Goal: Book appointment/travel/reservation

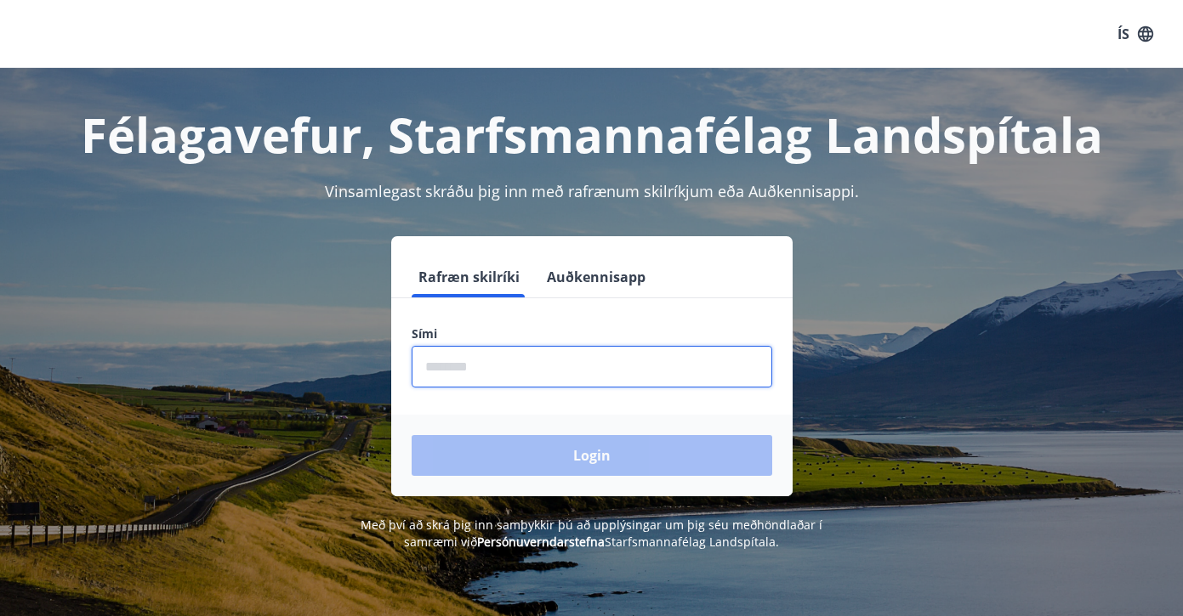
click at [550, 364] on input "phone" at bounding box center [591, 367] width 360 height 42
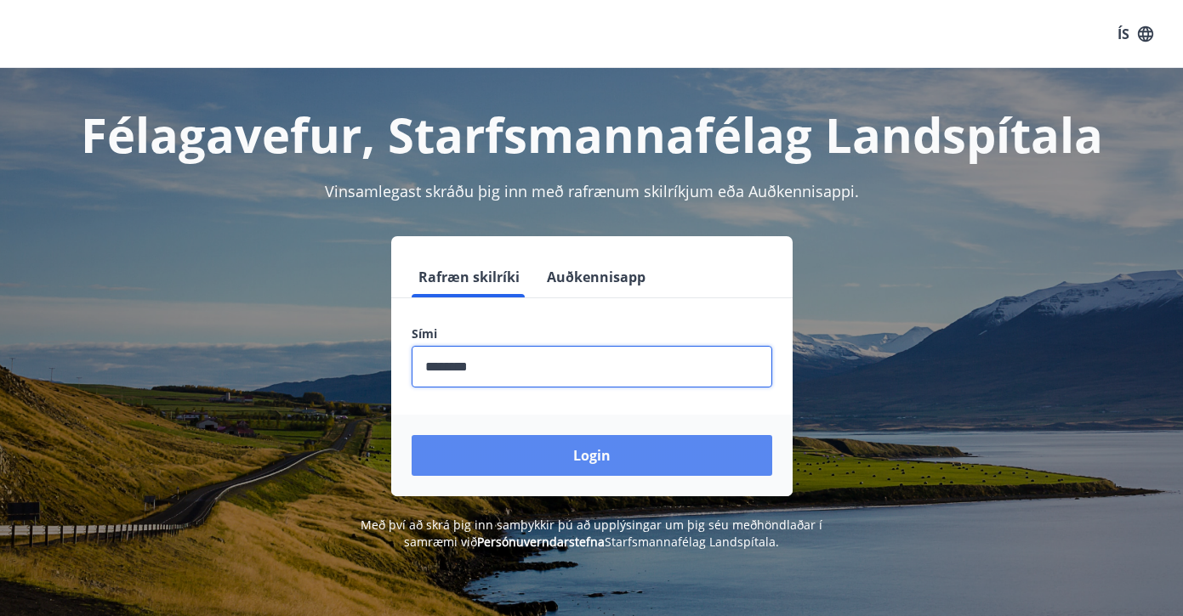
type input "********"
click at [567, 448] on button "Login" at bounding box center [591, 455] width 360 height 41
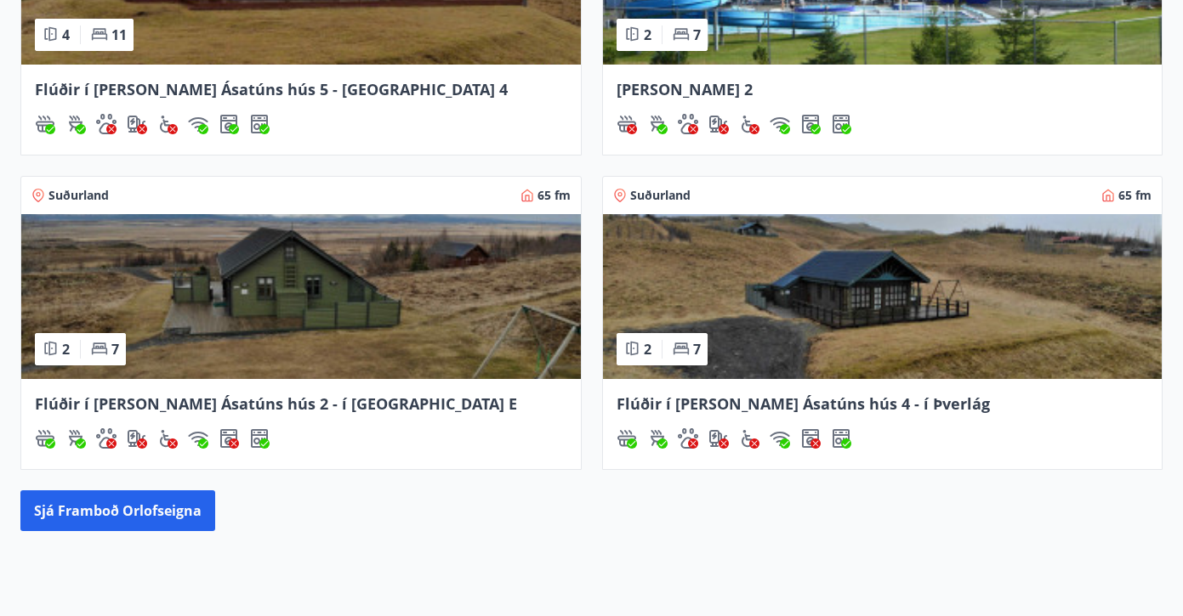
scroll to position [945, 0]
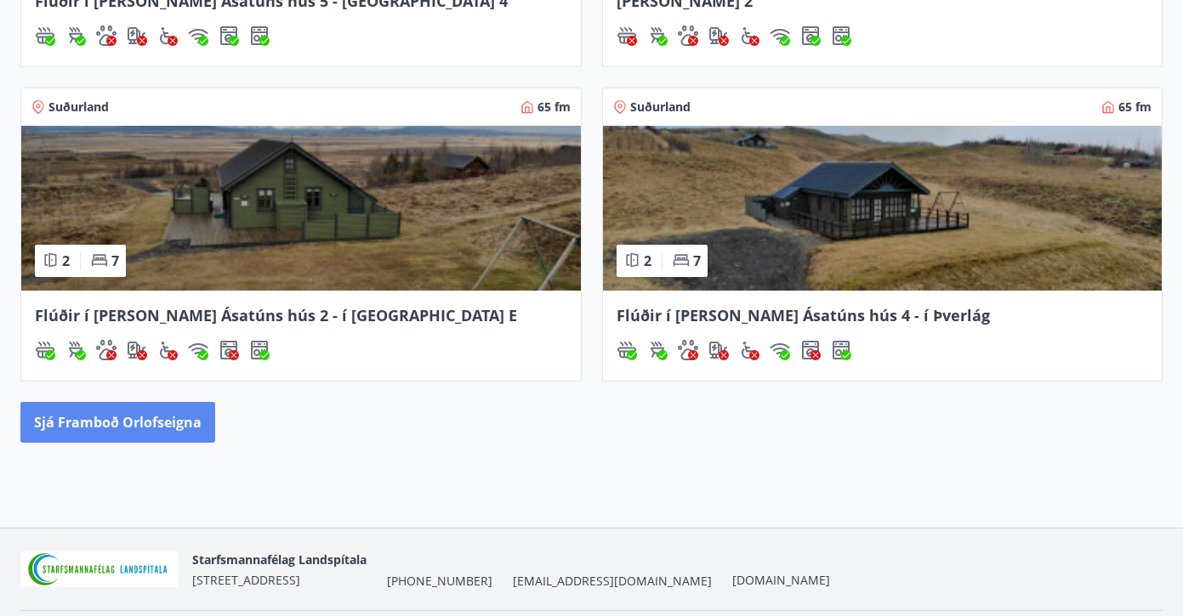
click at [155, 421] on button "Sjá framboð orlofseigna" at bounding box center [117, 422] width 195 height 41
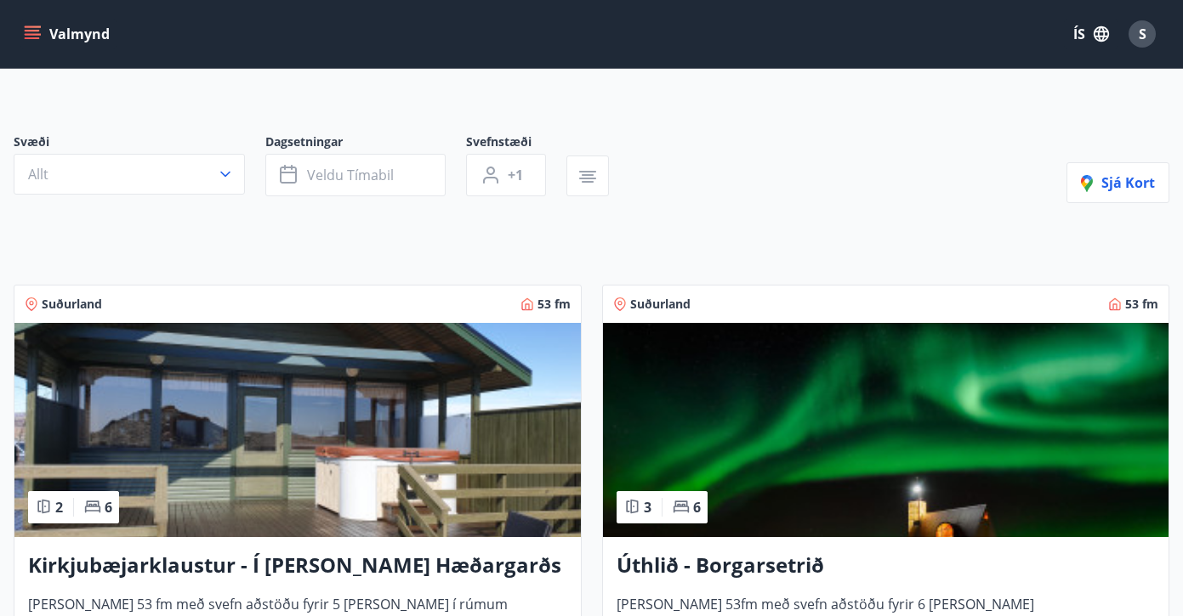
scroll to position [93, 0]
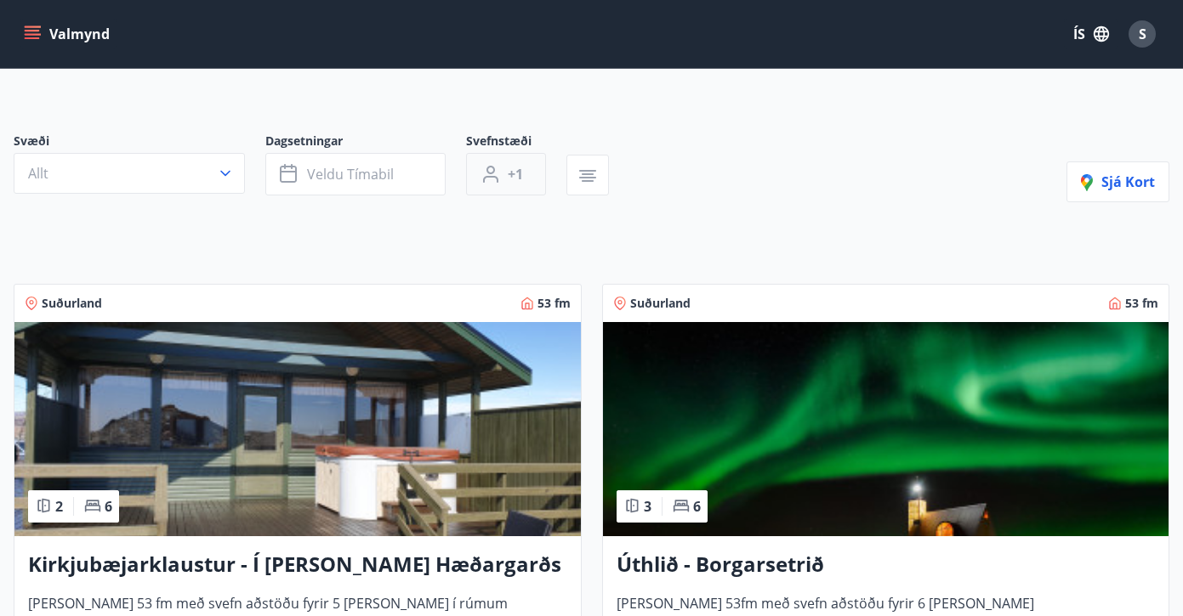
click at [519, 178] on span "+1" at bounding box center [515, 174] width 15 height 19
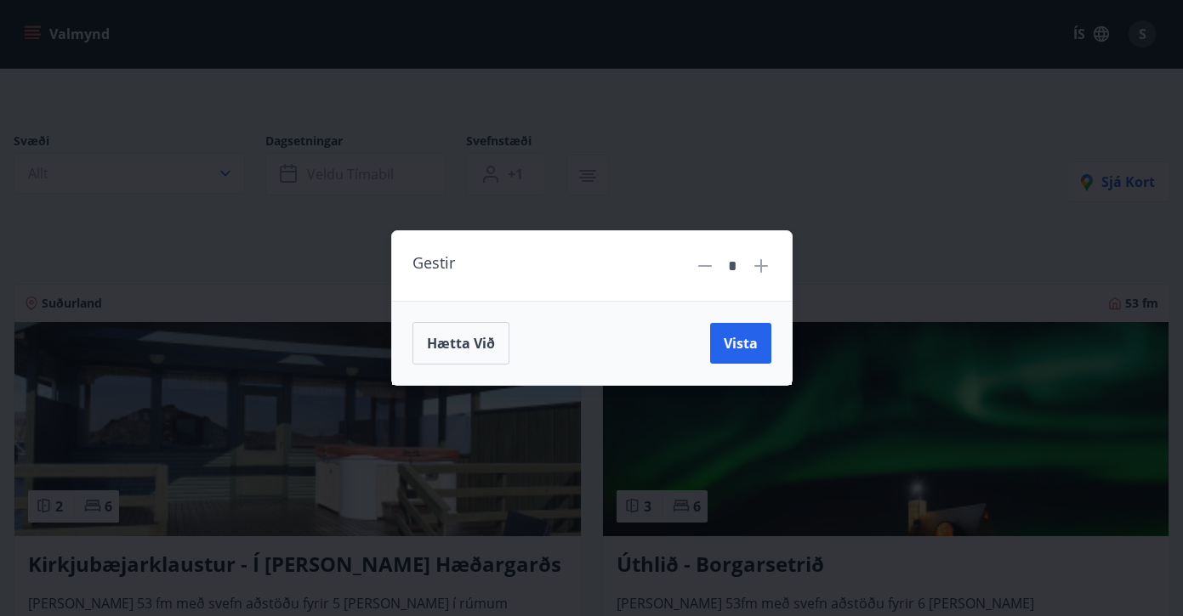
click at [760, 268] on icon at bounding box center [761, 266] width 14 height 14
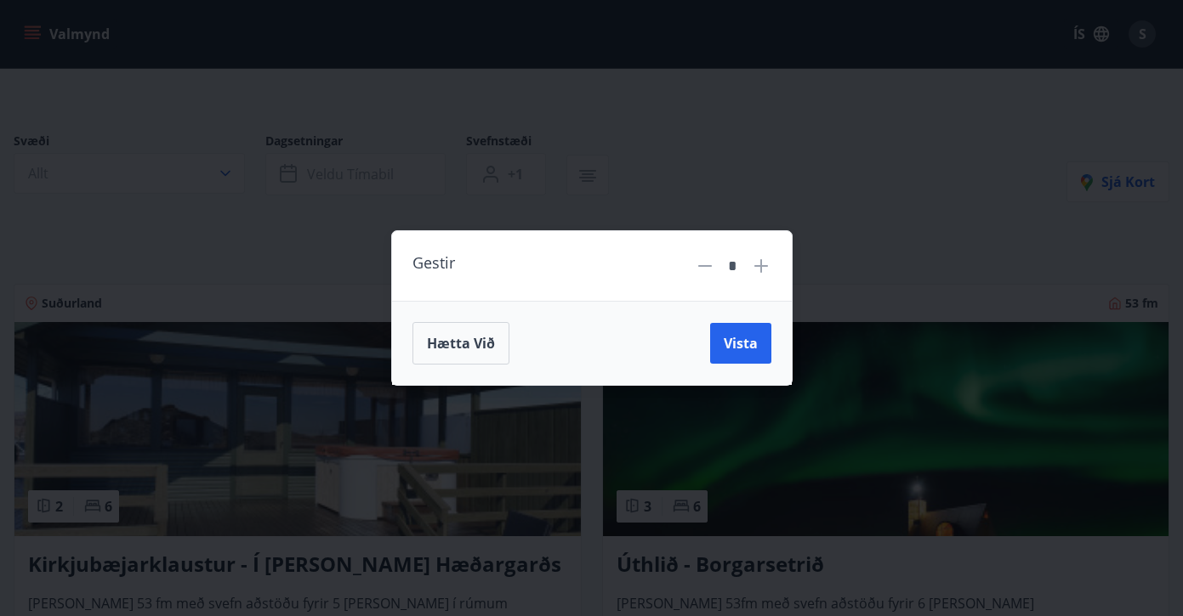
type input "*"
click at [748, 337] on span "Vista" at bounding box center [740, 343] width 34 height 19
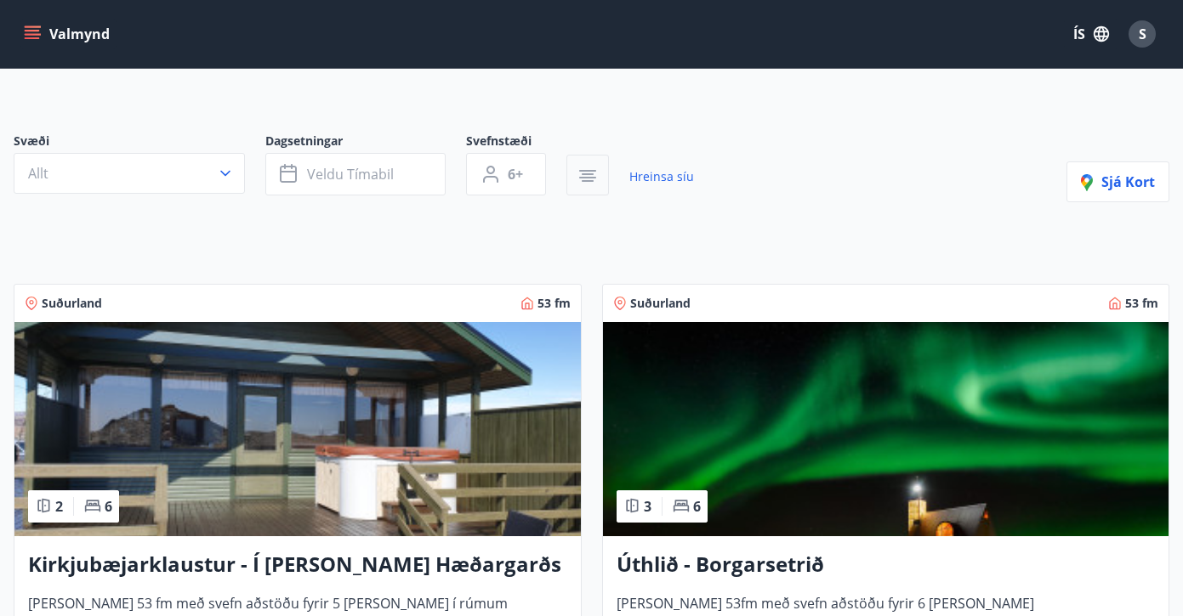
click at [582, 179] on icon "button" at bounding box center [587, 178] width 17 height 2
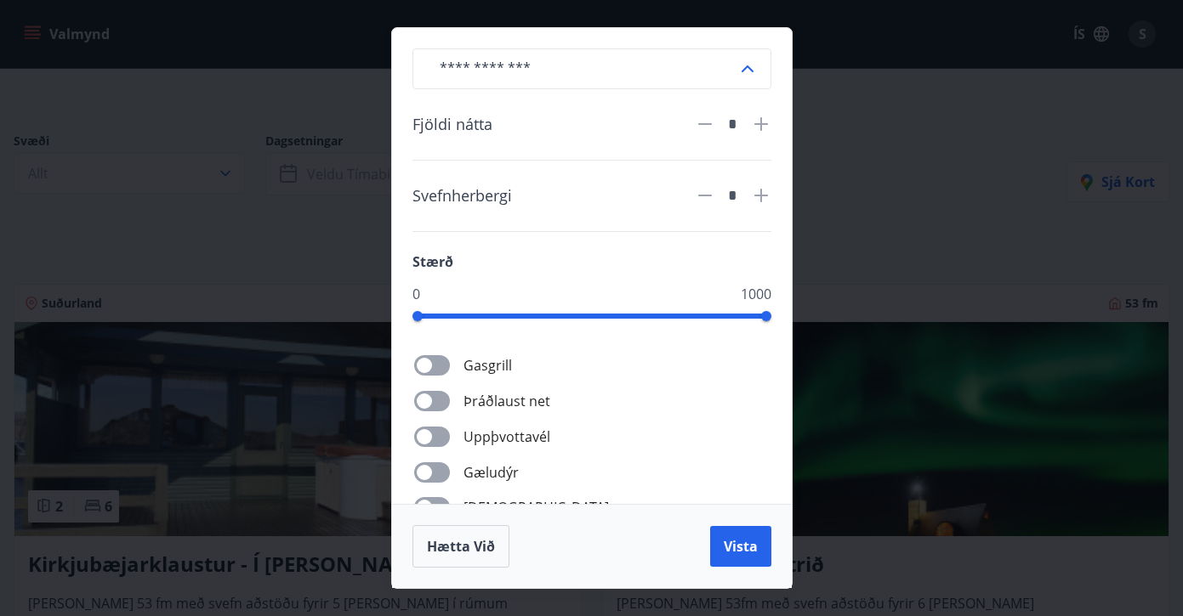
click at [761, 191] on icon at bounding box center [761, 196] width 14 height 14
type input "*"
click at [762, 121] on icon at bounding box center [761, 124] width 20 height 20
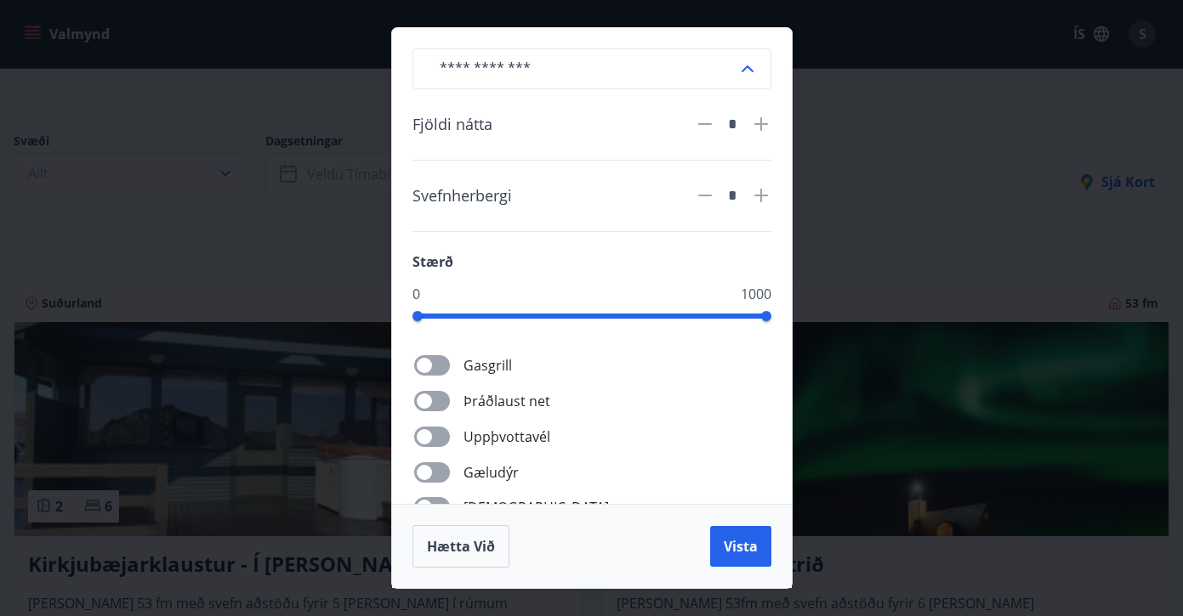
click at [762, 121] on icon at bounding box center [761, 124] width 20 height 20
type input "*"
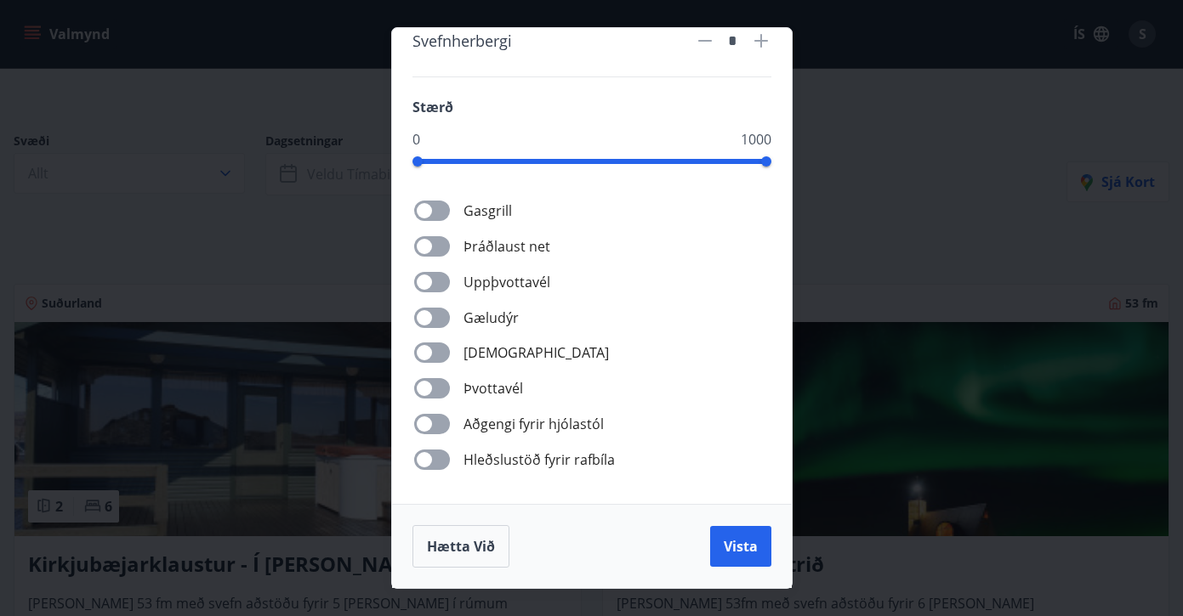
scroll to position [155, 0]
click at [735, 563] on button "Vista" at bounding box center [740, 546] width 61 height 41
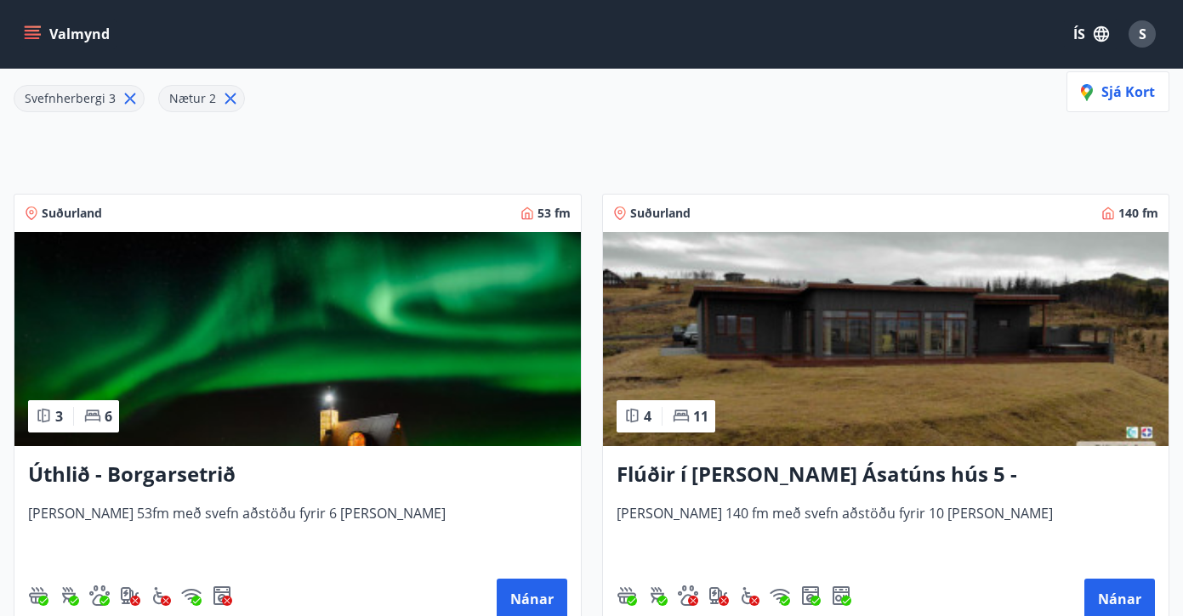
scroll to position [224, 0]
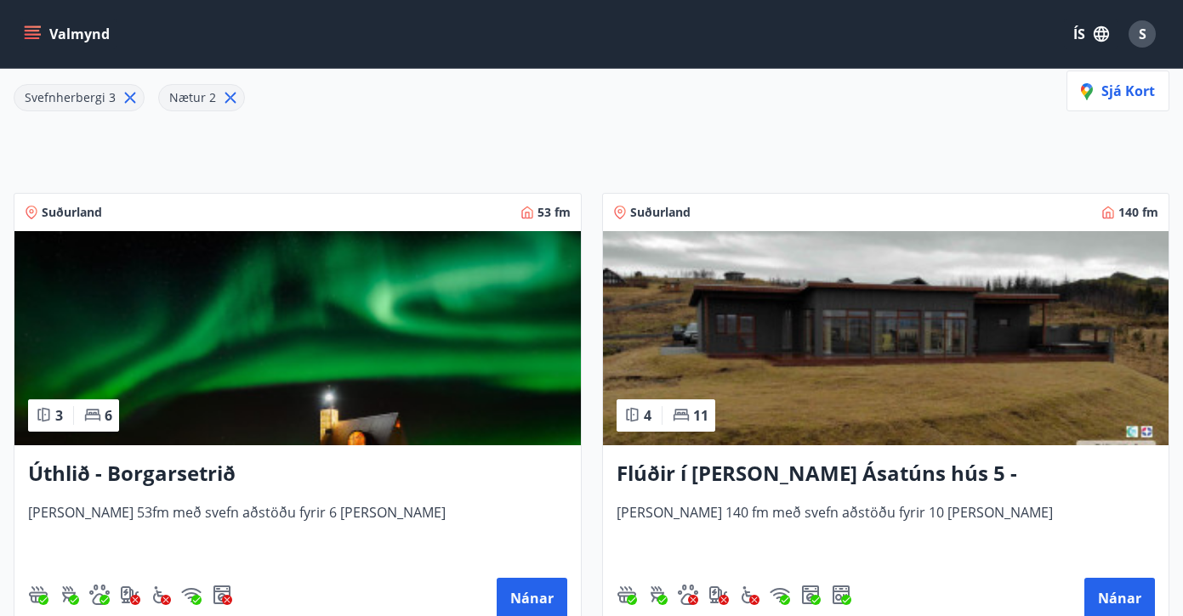
click at [296, 328] on img at bounding box center [297, 338] width 566 height 214
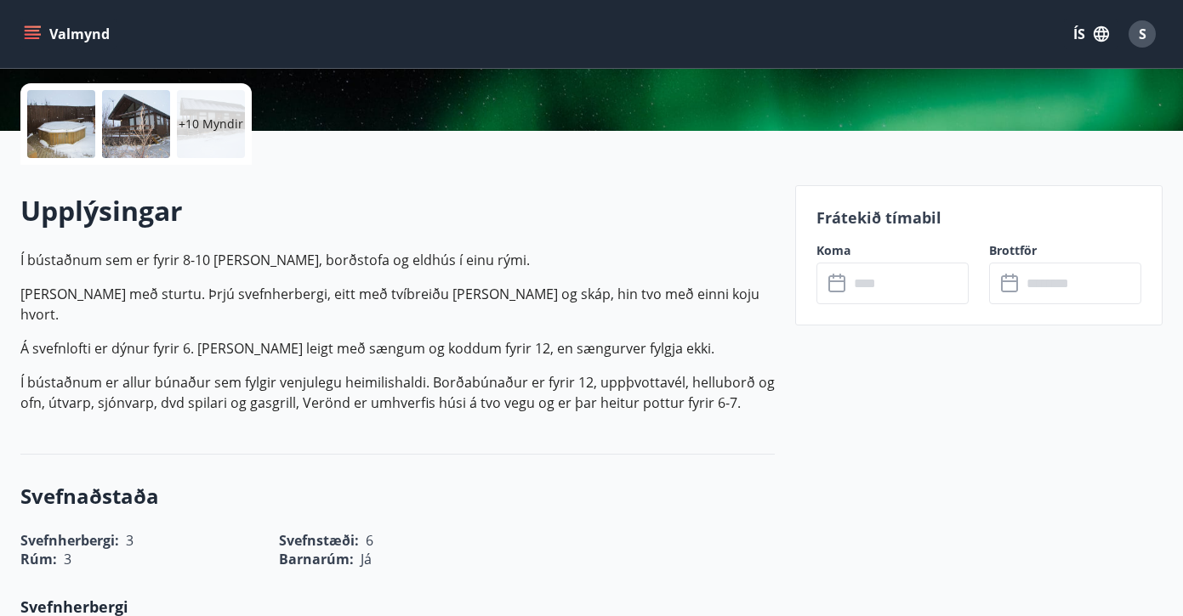
scroll to position [386, 0]
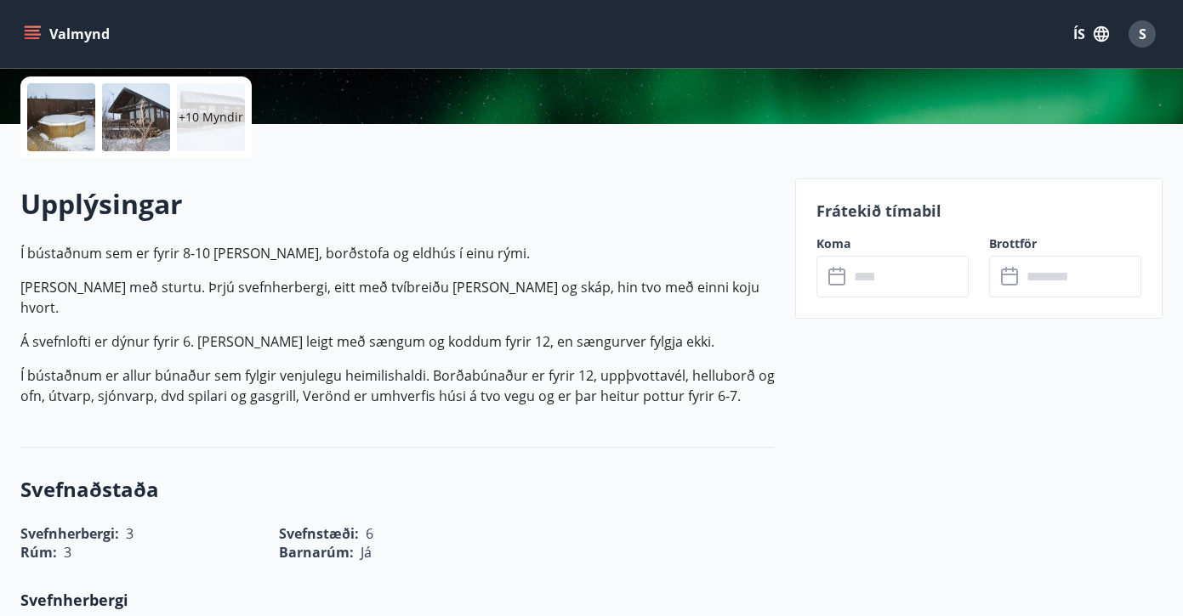
click at [856, 279] on input "text" at bounding box center [908, 277] width 120 height 42
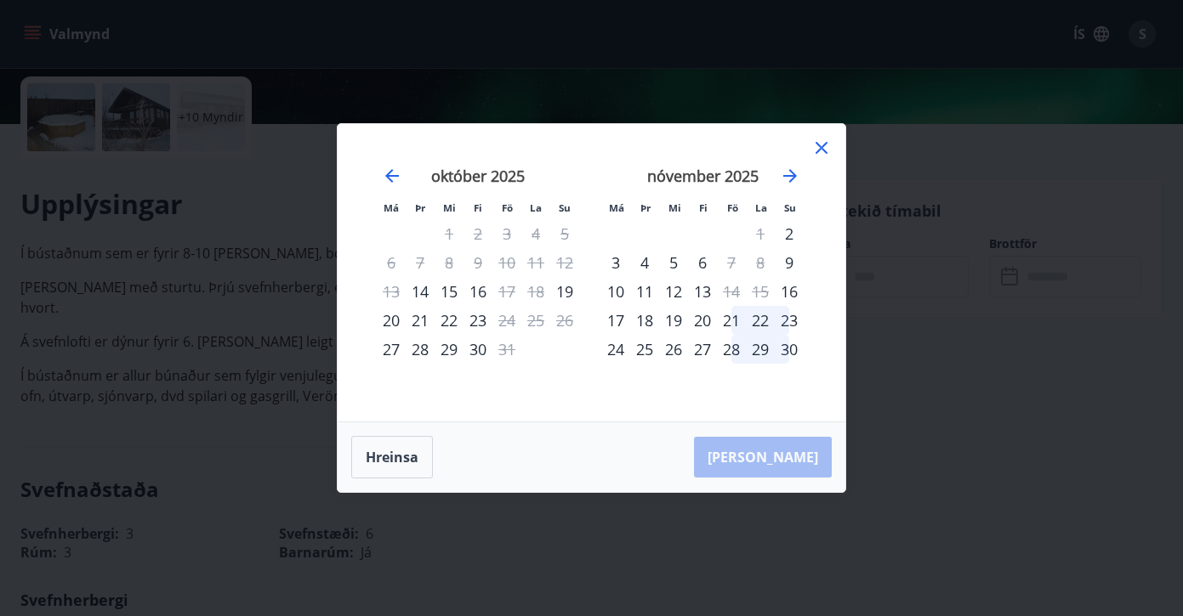
click at [820, 147] on icon at bounding box center [821, 148] width 12 height 12
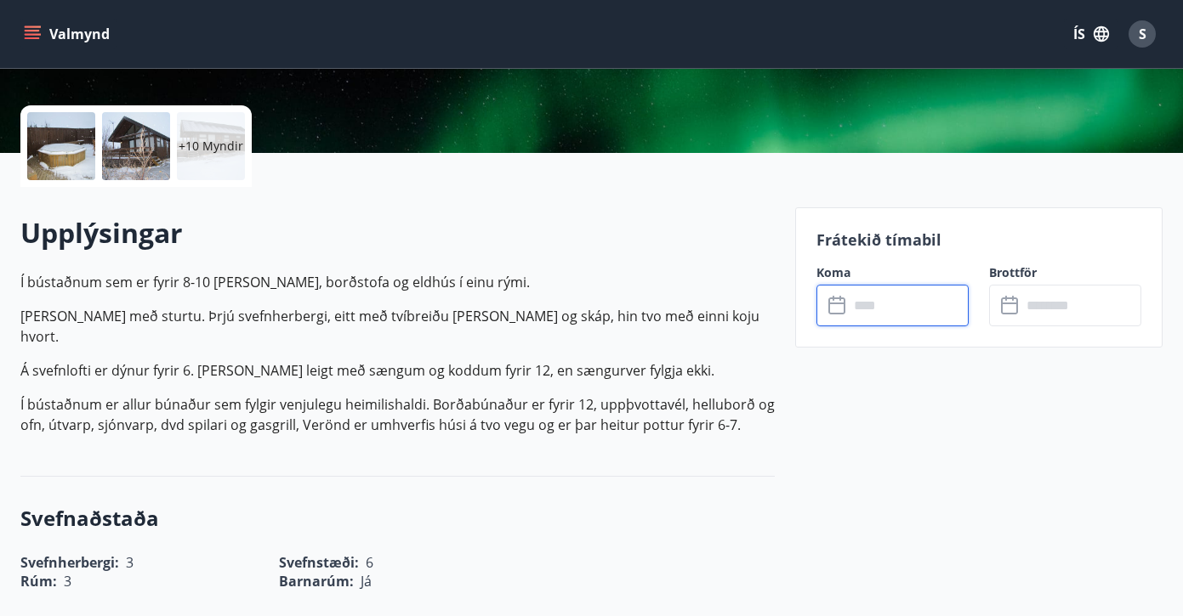
scroll to position [354, 0]
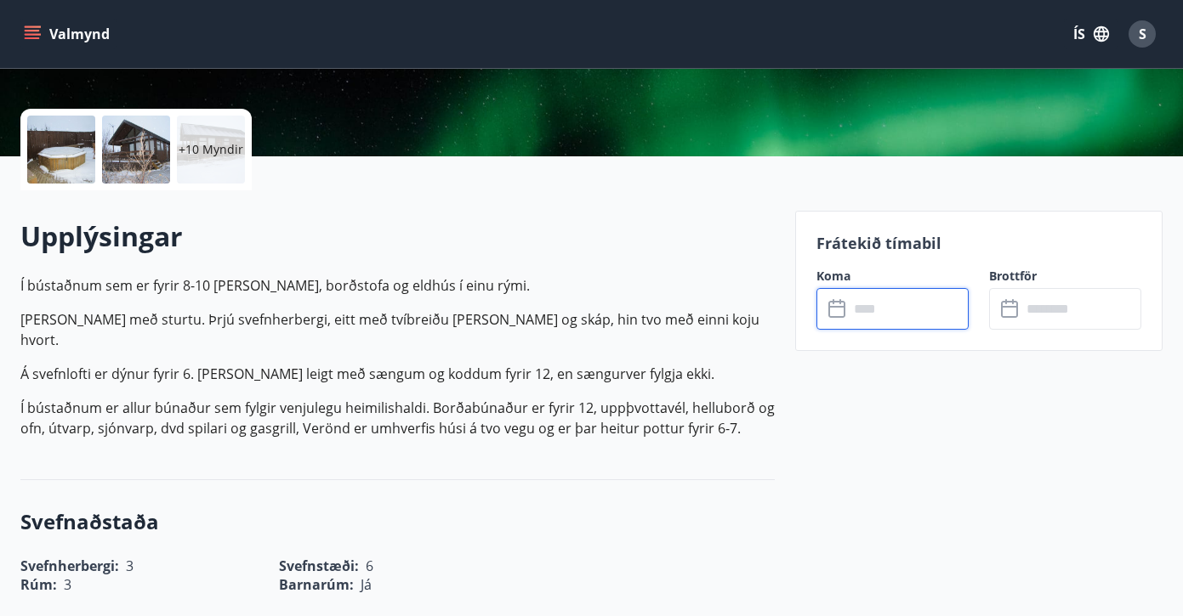
click at [191, 139] on div "+10 Myndir" at bounding box center [211, 150] width 68 height 68
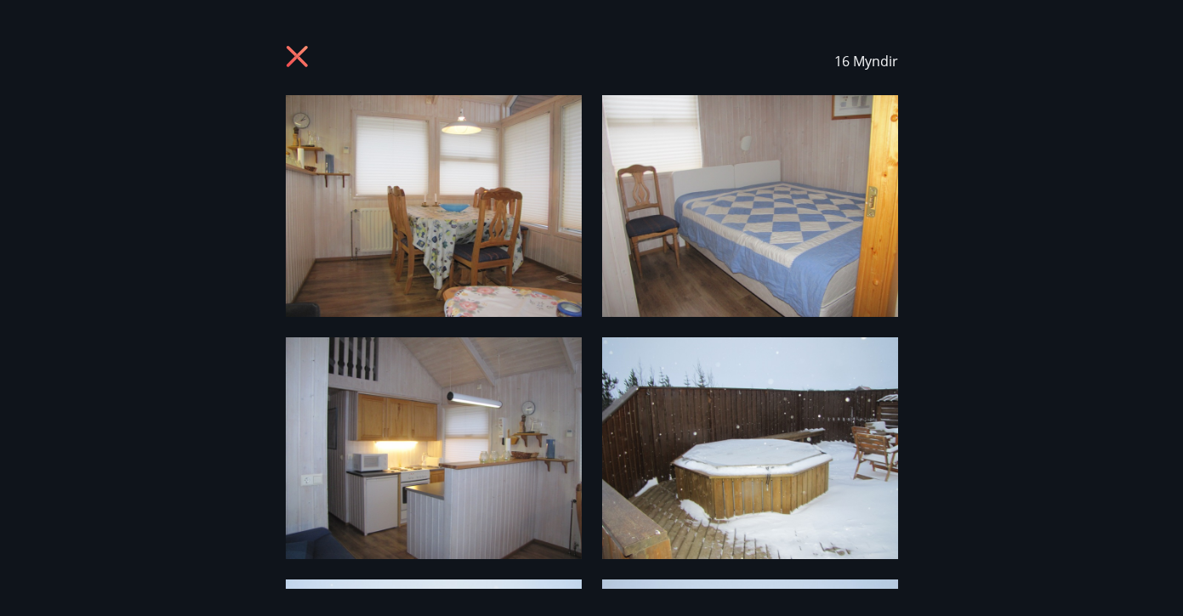
click at [121, 369] on div "16 Myndir" at bounding box center [591, 308] width 1183 height 562
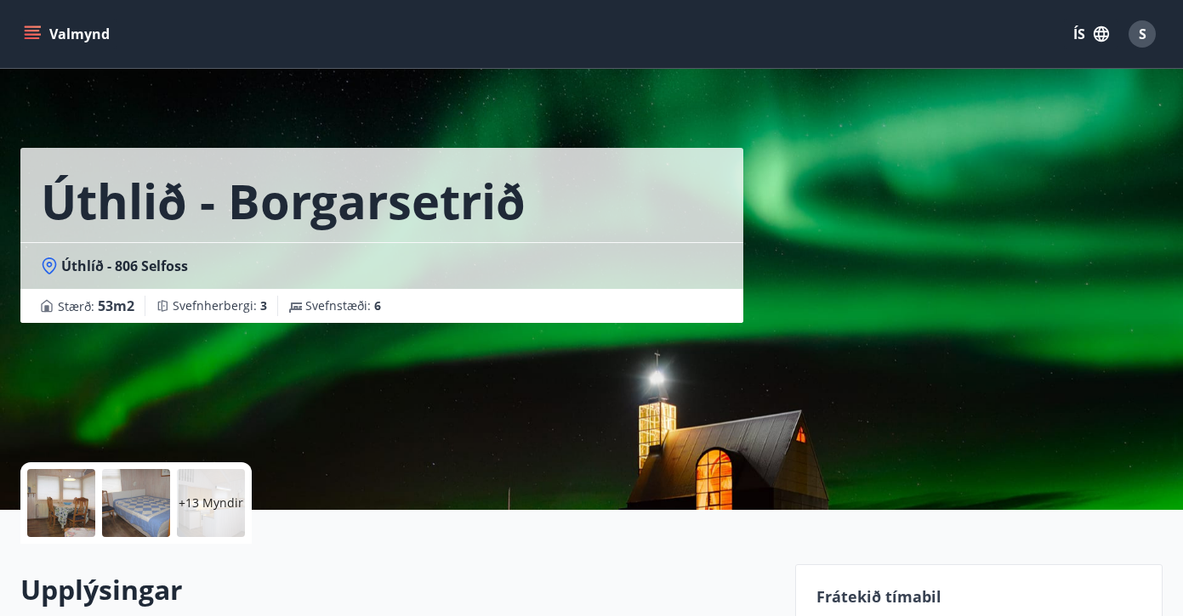
scroll to position [0, 0]
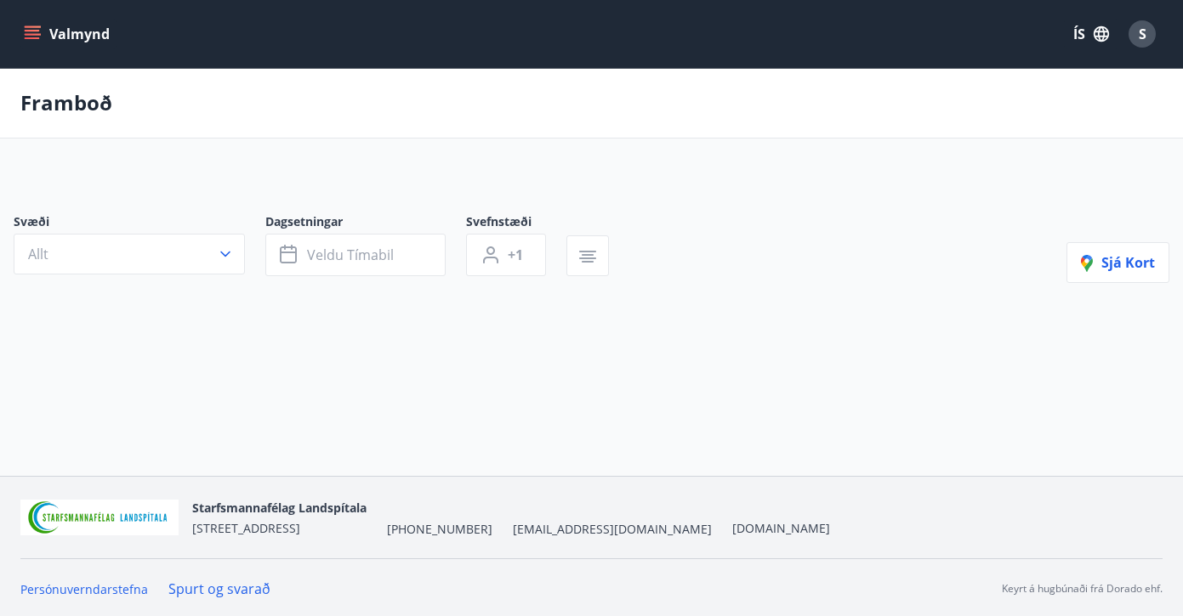
type input "*"
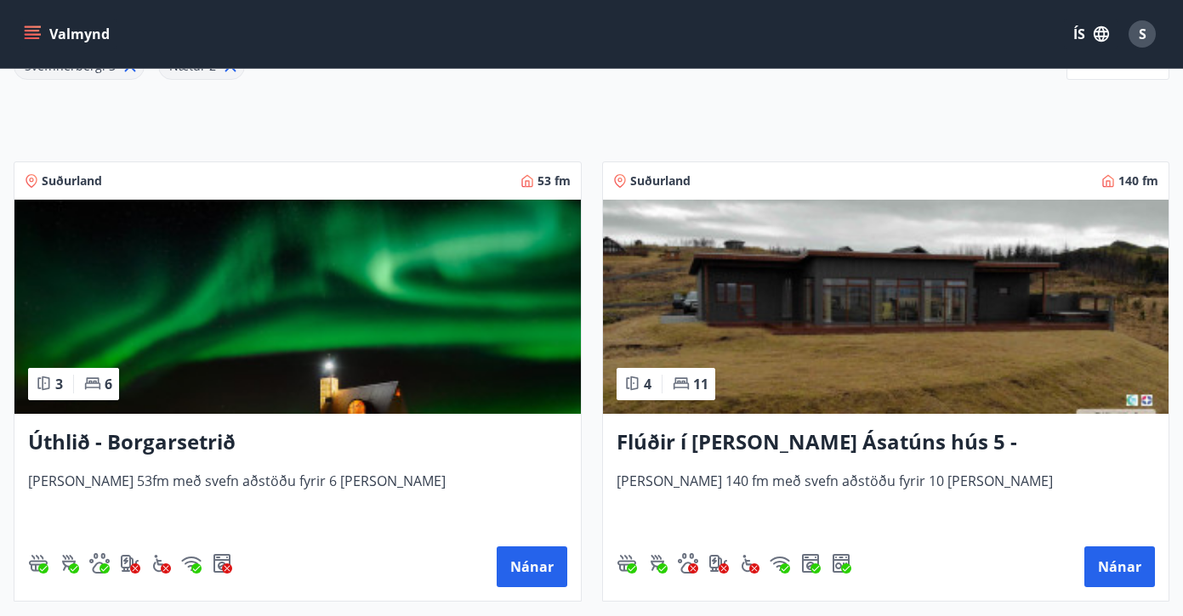
scroll to position [253, 0]
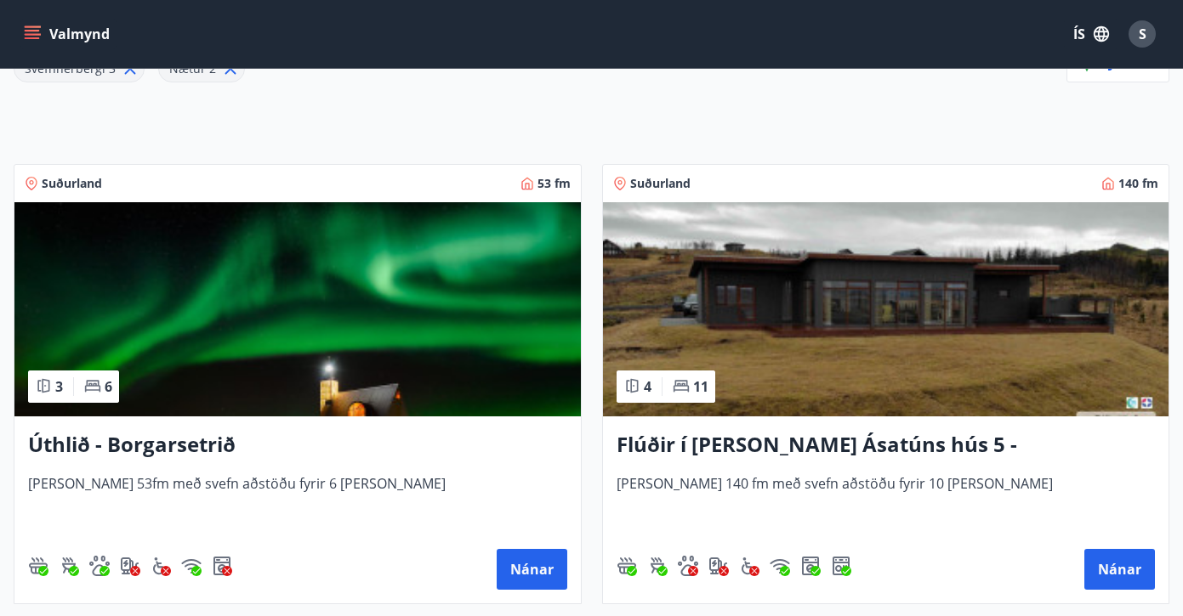
click at [852, 277] on img at bounding box center [886, 309] width 566 height 214
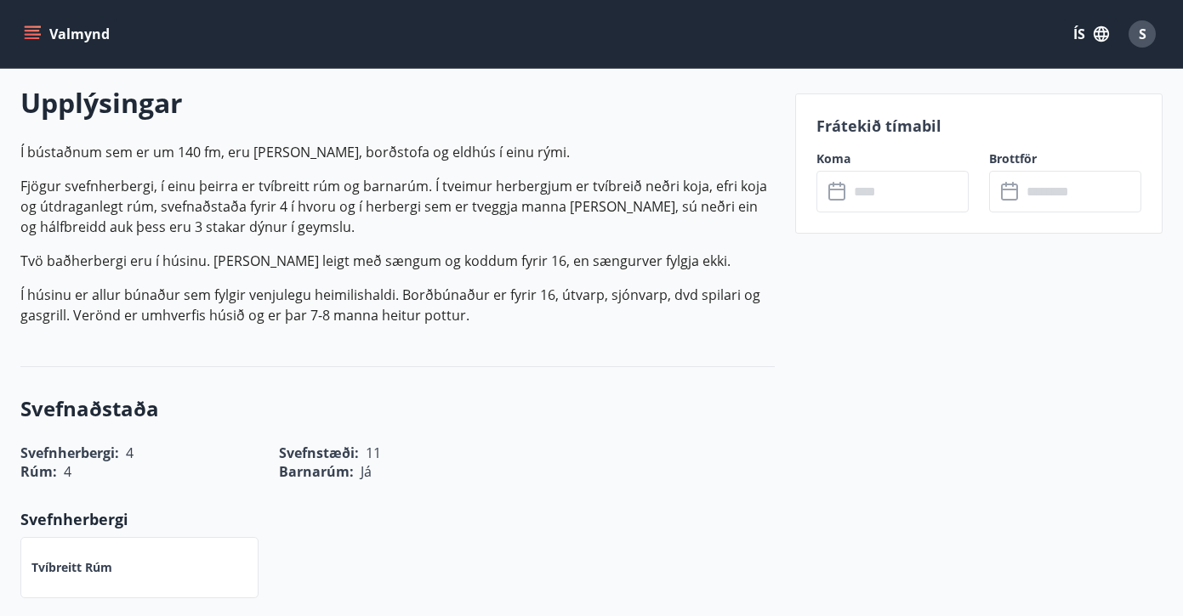
scroll to position [487, 0]
click at [863, 184] on input "text" at bounding box center [908, 192] width 120 height 42
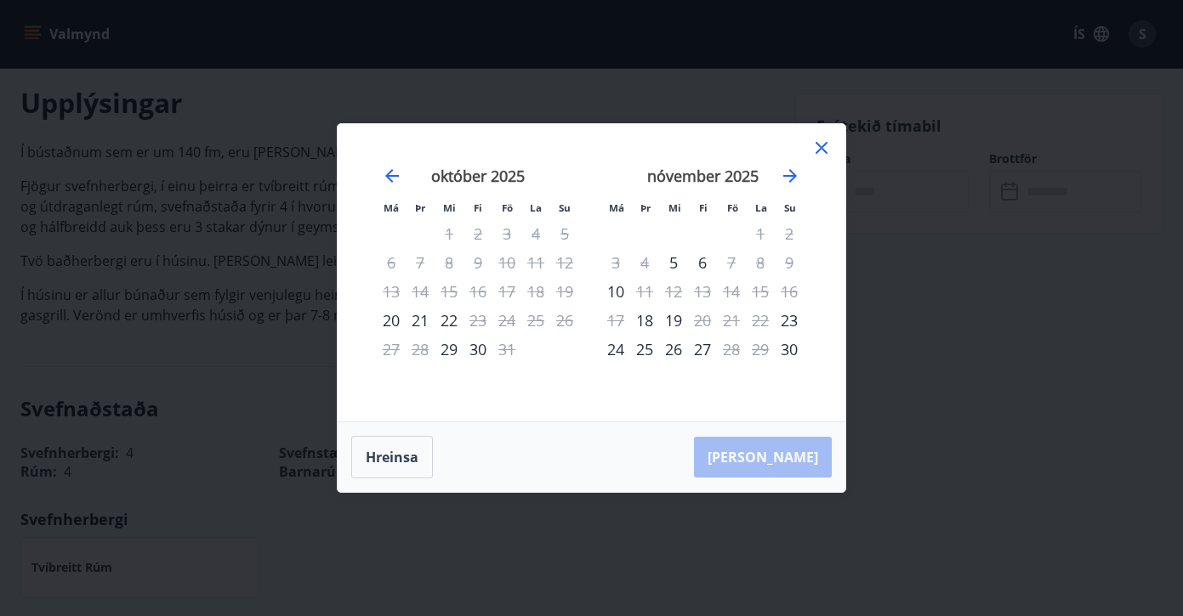
click at [821, 150] on icon at bounding box center [821, 148] width 20 height 20
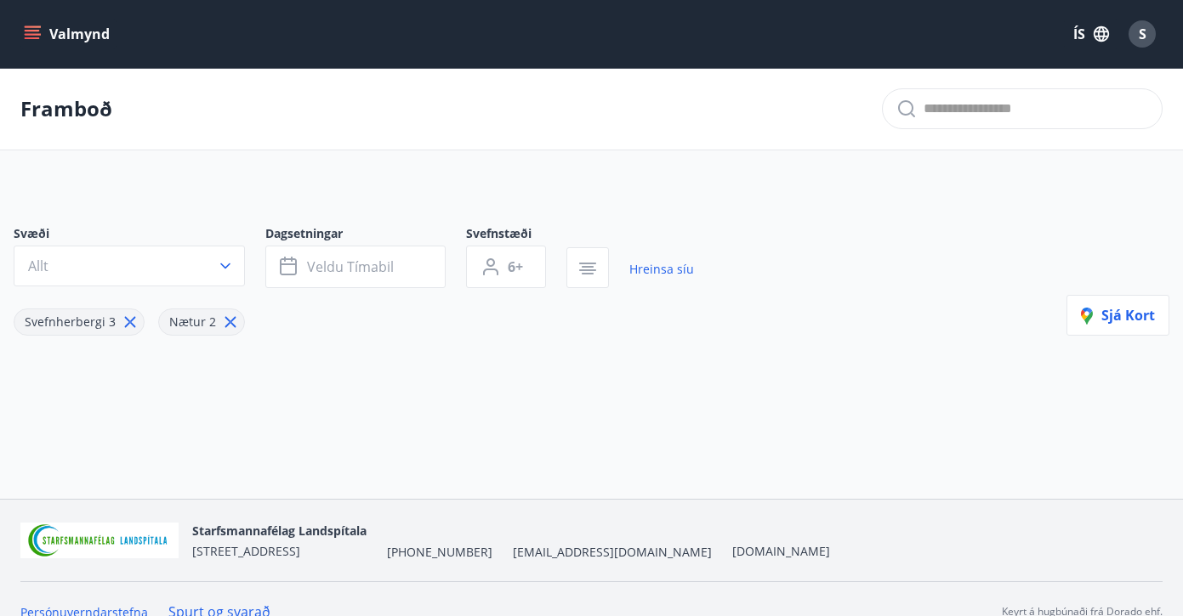
type input "*"
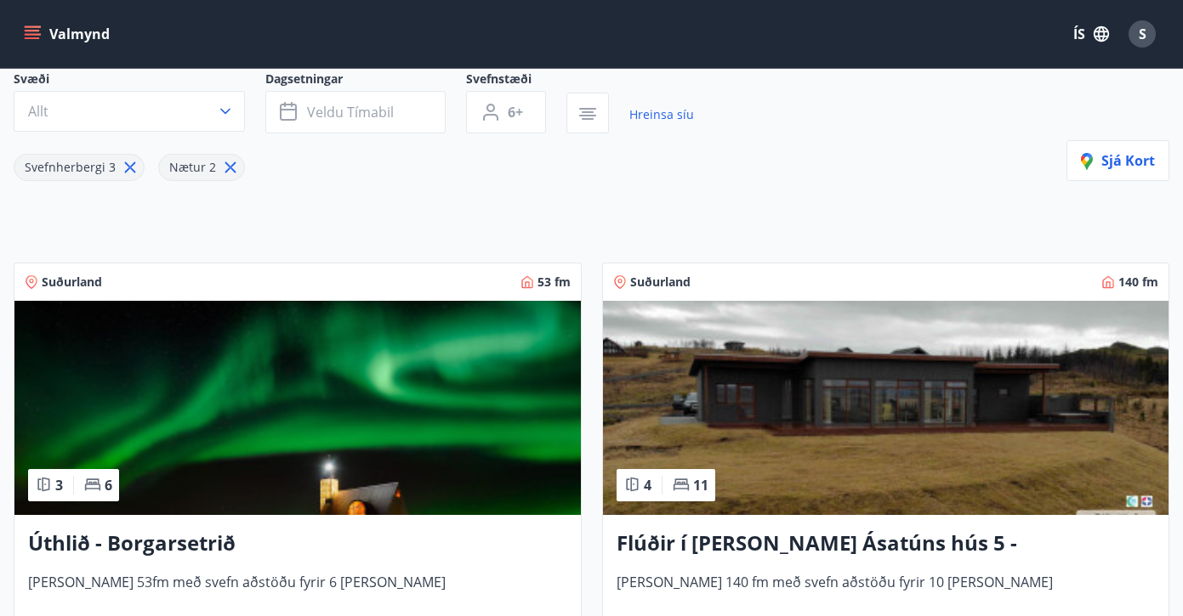
scroll to position [156, 0]
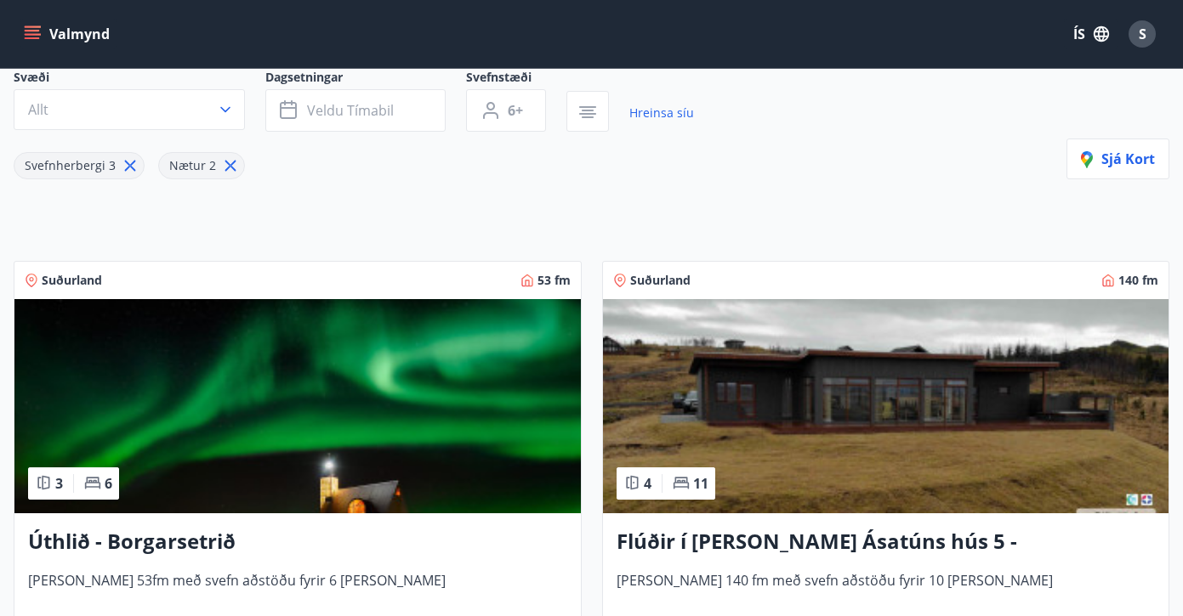
click at [303, 359] on img at bounding box center [297, 406] width 566 height 214
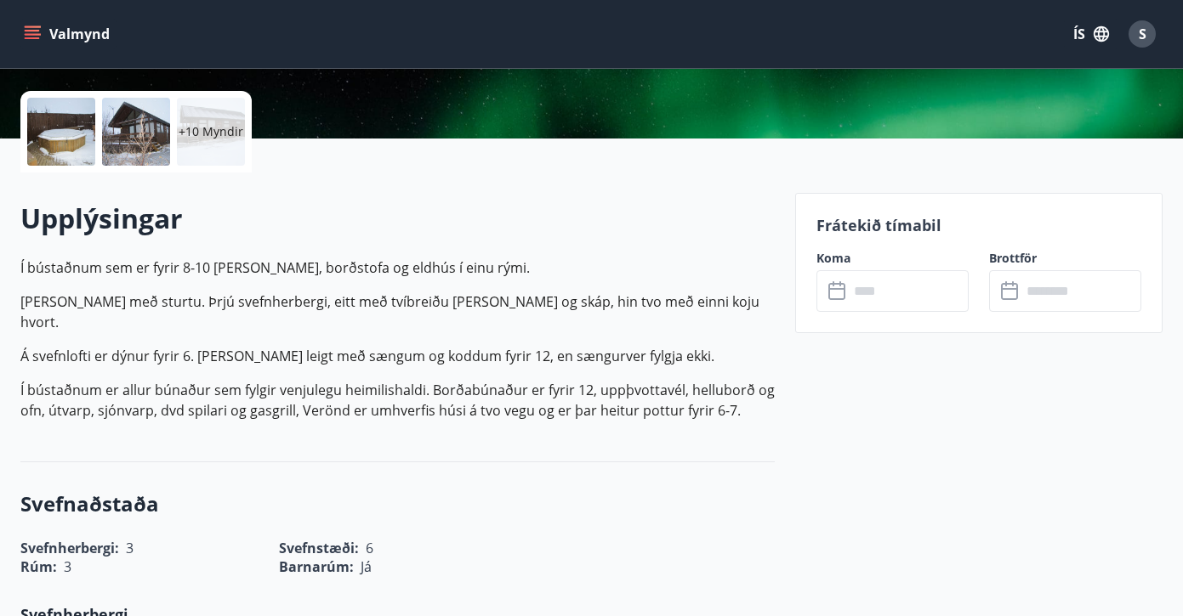
scroll to position [376, 0]
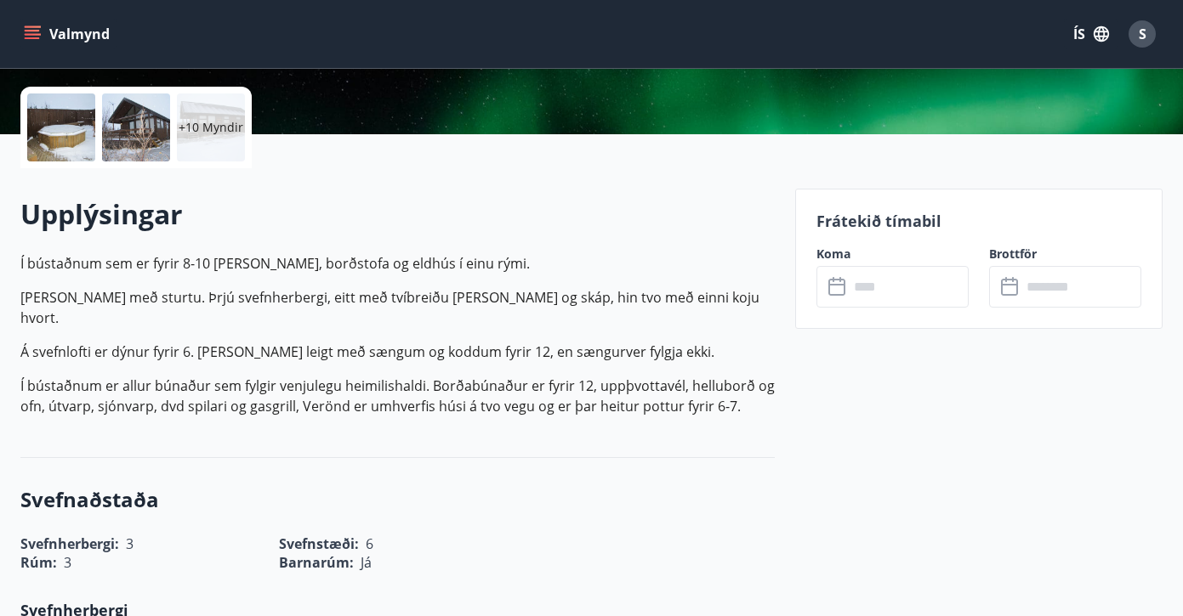
click at [844, 292] on icon at bounding box center [836, 287] width 17 height 17
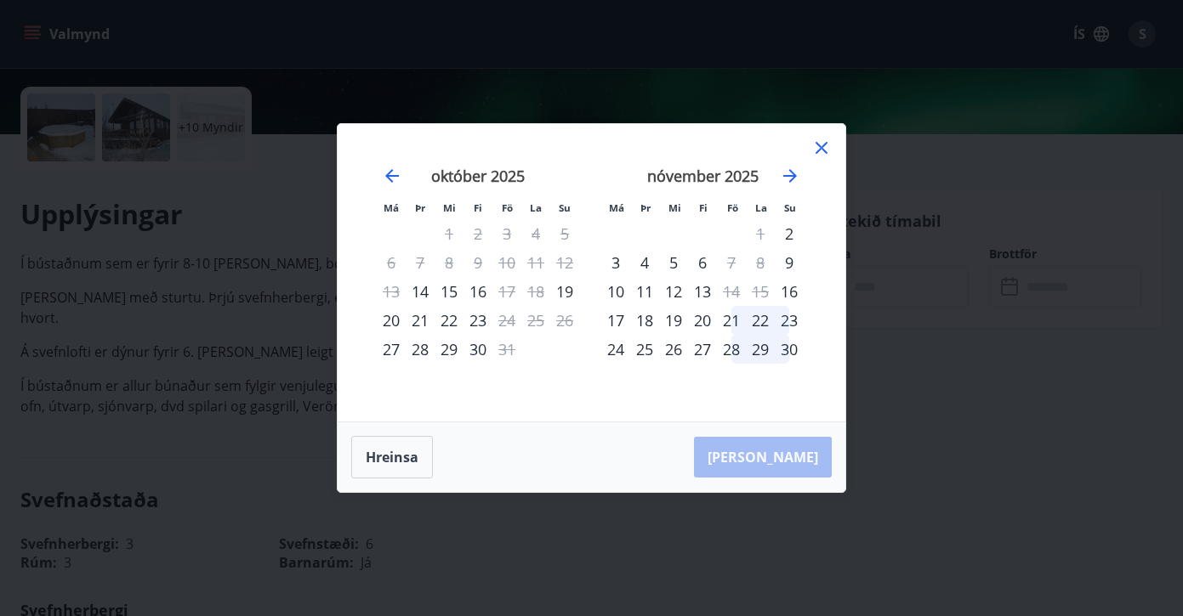
click at [730, 318] on div "21" at bounding box center [731, 320] width 29 height 29
click at [752, 322] on div "22" at bounding box center [760, 320] width 29 height 29
click at [819, 149] on icon at bounding box center [821, 148] width 20 height 20
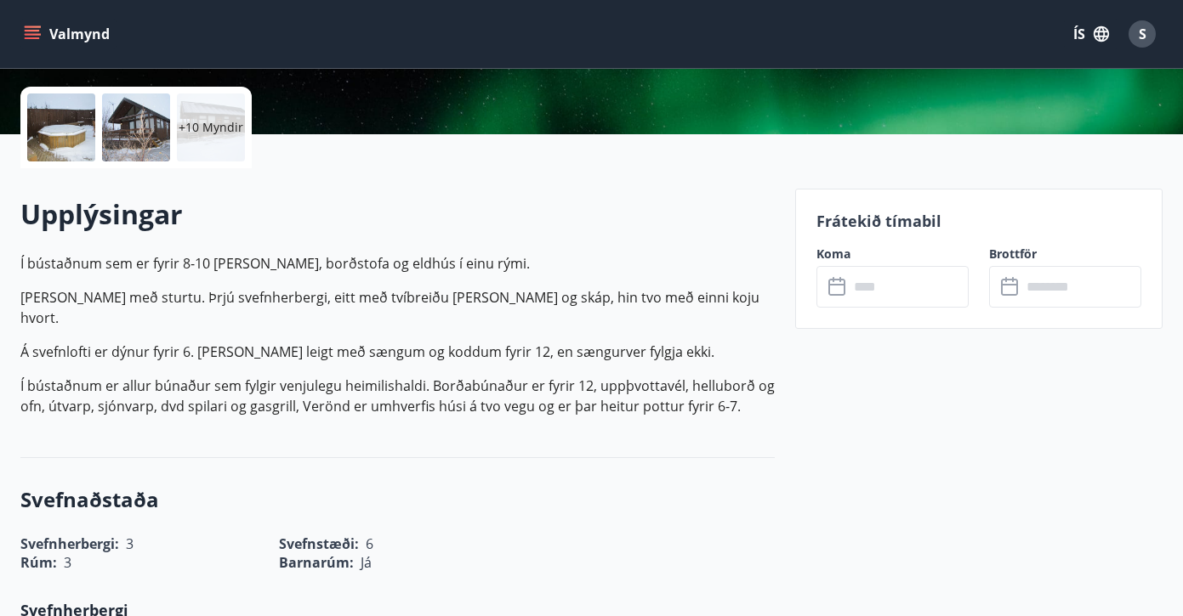
click at [867, 289] on input "text" at bounding box center [908, 287] width 120 height 42
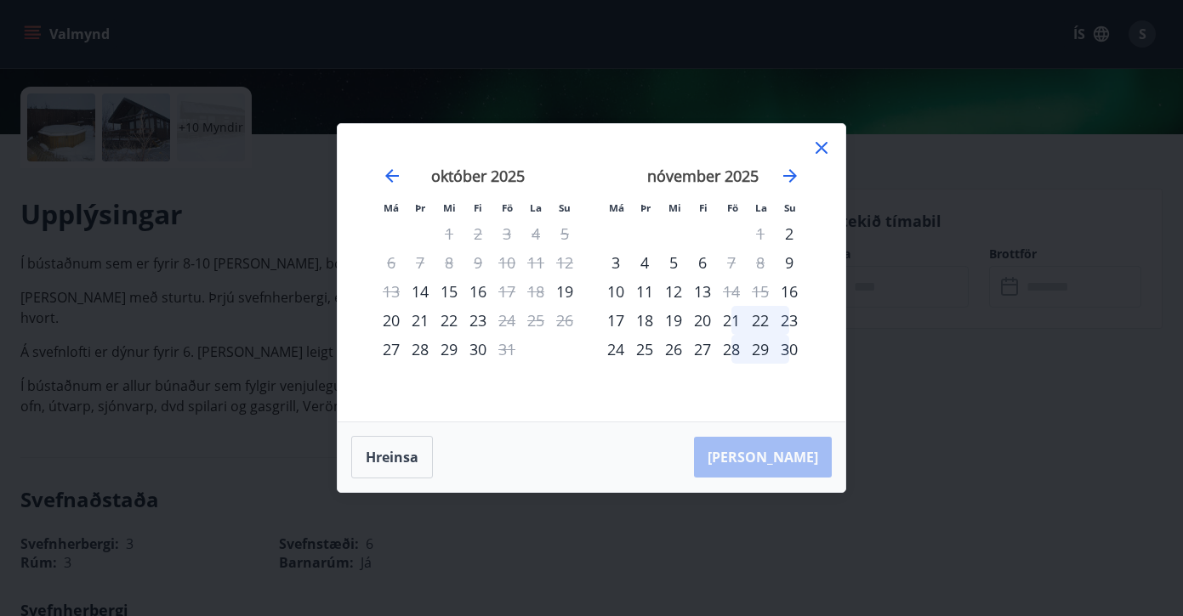
click at [735, 320] on div "21" at bounding box center [731, 320] width 29 height 29
click at [789, 322] on div "23" at bounding box center [788, 320] width 29 height 29
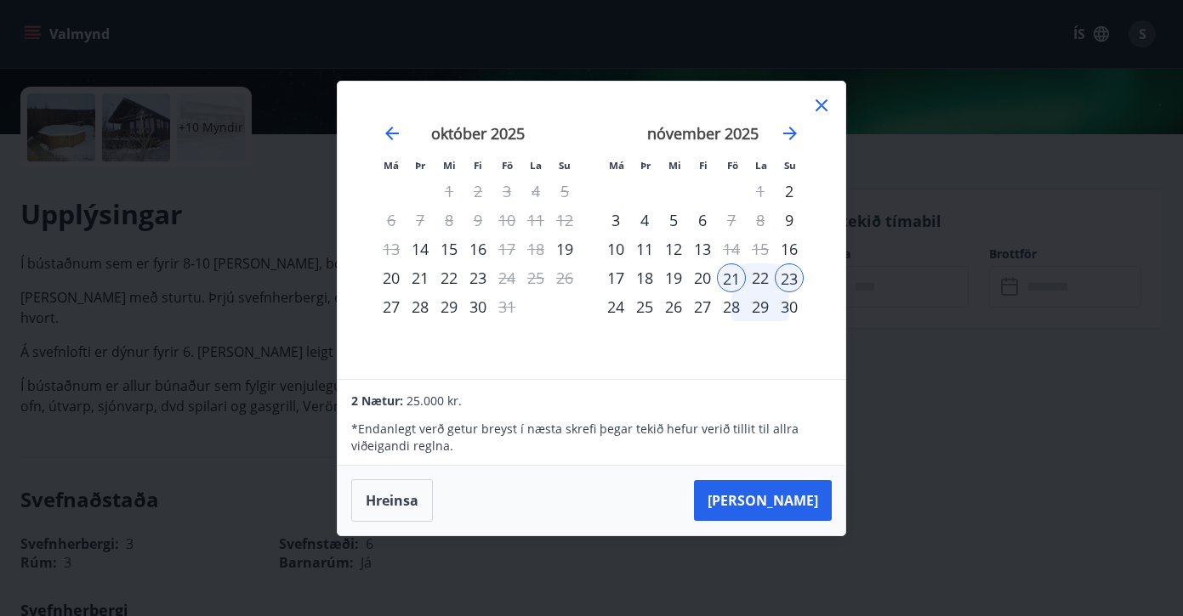
click at [821, 104] on icon at bounding box center [821, 105] width 20 height 20
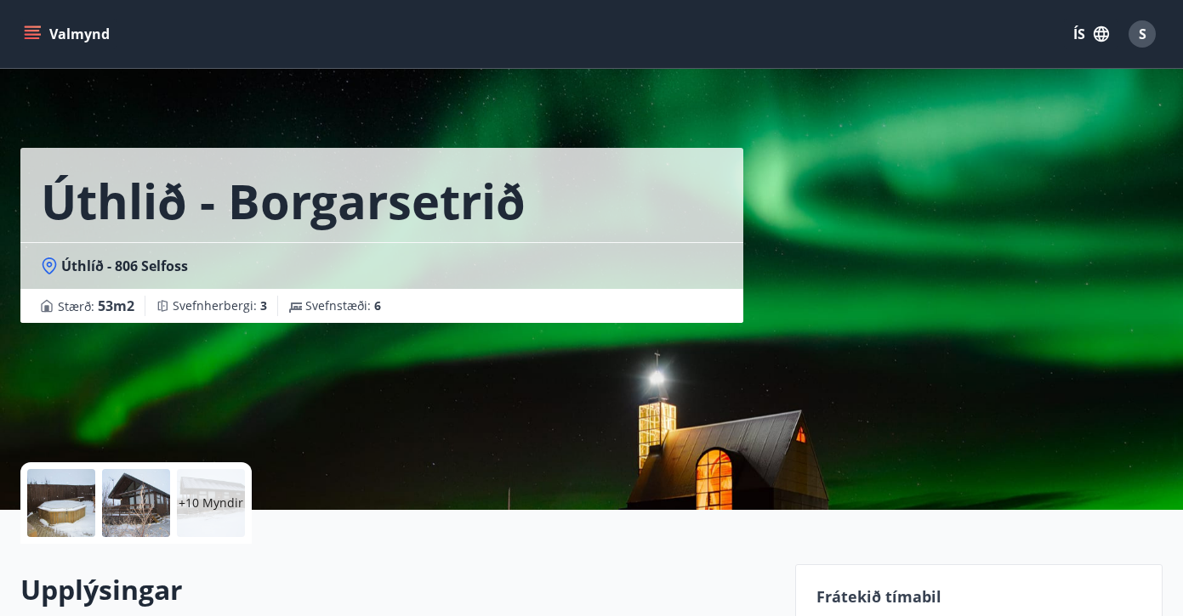
scroll to position [355, 0]
